Goal: Information Seeking & Learning: Learn about a topic

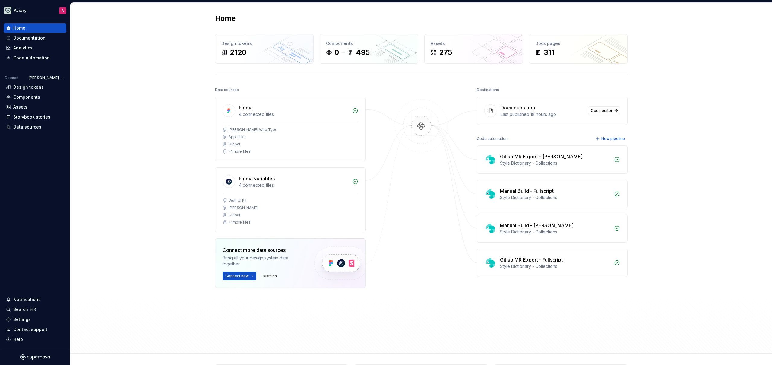
click at [168, 80] on div "Home Design tokens 2120 Components 0 495 Assets 275 Docs pages 311 Data sources…" at bounding box center [421, 178] width 702 height 351
click at [37, 86] on div "Design tokens" at bounding box center [28, 87] width 30 height 6
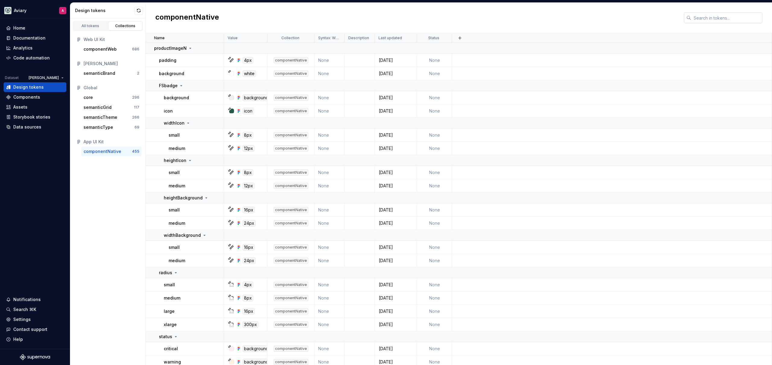
click at [705, 16] on input "text" at bounding box center [726, 17] width 71 height 11
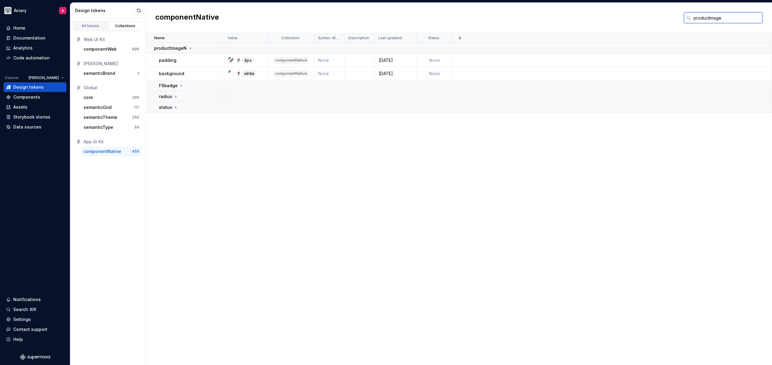
type input "productImage"
click at [243, 135] on div "Name Value Collection Syntax: Web Description Last updated Status productImageN…" at bounding box center [459, 199] width 626 height 332
click at [176, 86] on p "FSbadge" at bounding box center [168, 86] width 19 height 6
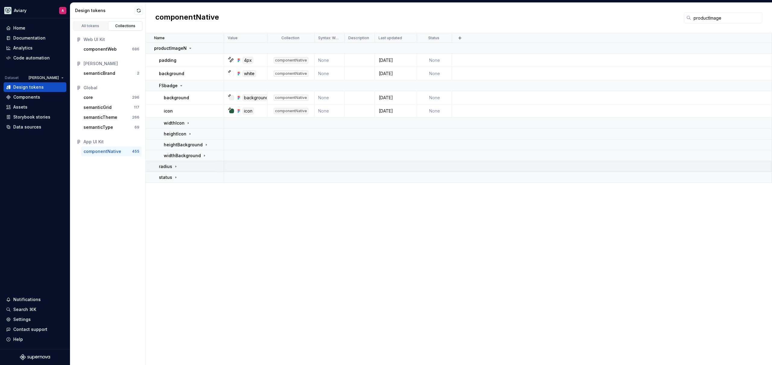
click at [185, 169] on div "radius" at bounding box center [191, 166] width 65 height 6
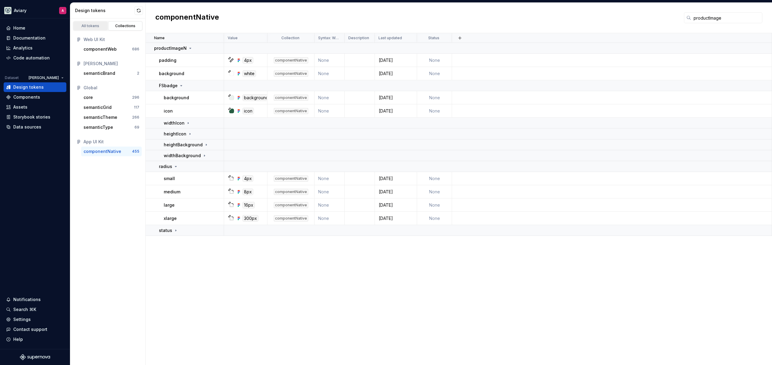
click at [97, 27] on div "All tokens" at bounding box center [90, 26] width 30 height 5
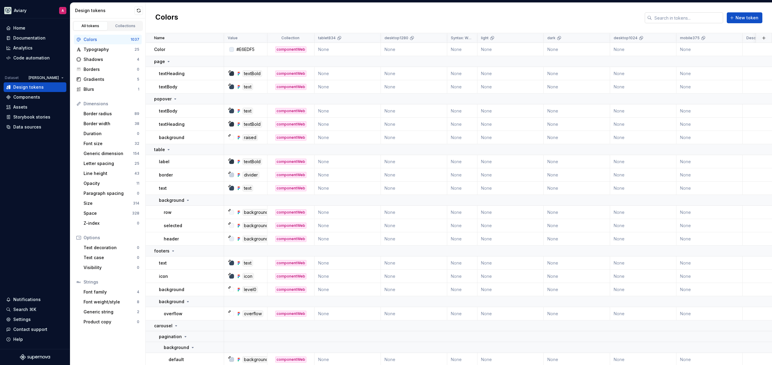
click at [705, 19] on input "text" at bounding box center [687, 17] width 71 height 11
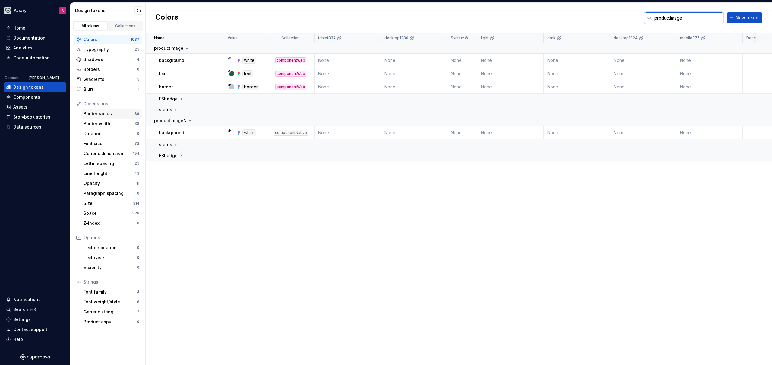
type input "productImage"
click at [101, 115] on div "Border radius" at bounding box center [109, 114] width 51 height 6
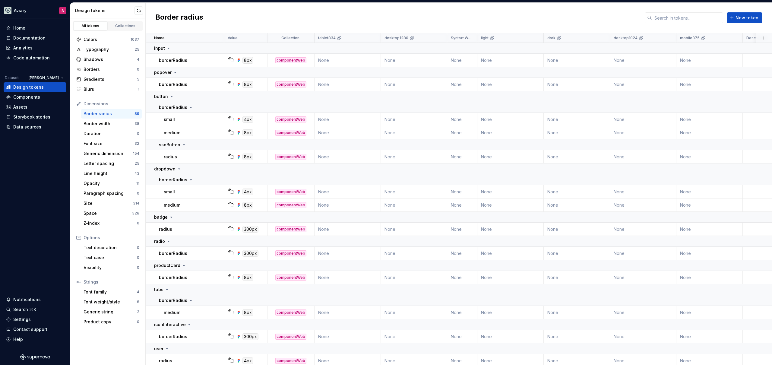
scroll to position [1731, 0]
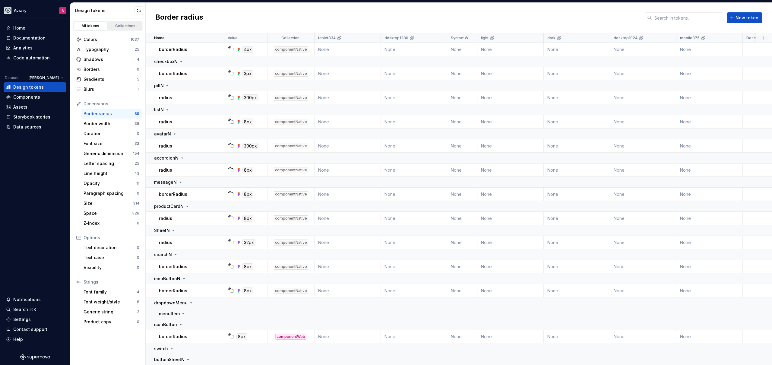
click at [138, 22] on link "Collections" at bounding box center [125, 25] width 34 height 9
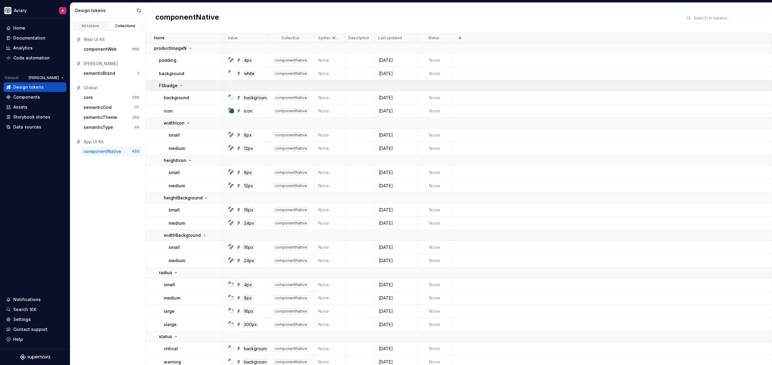
click at [182, 86] on icon at bounding box center [181, 85] width 5 height 5
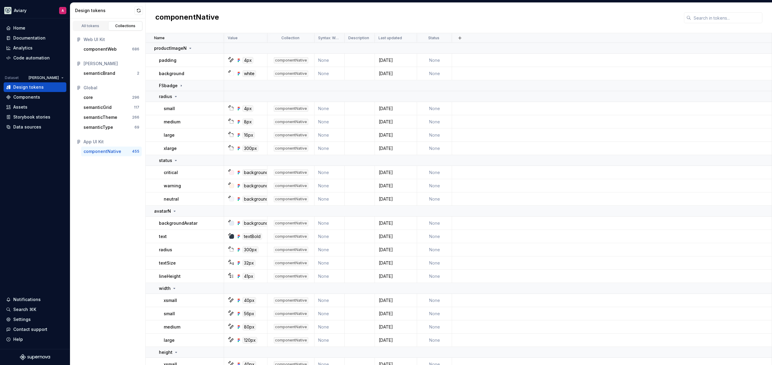
click at [120, 200] on div "All tokens Collections Web UI Kit componentWeb 686 [PERSON_NAME] semanticBrand …" at bounding box center [107, 191] width 75 height 347
